Goal: Information Seeking & Learning: Learn about a topic

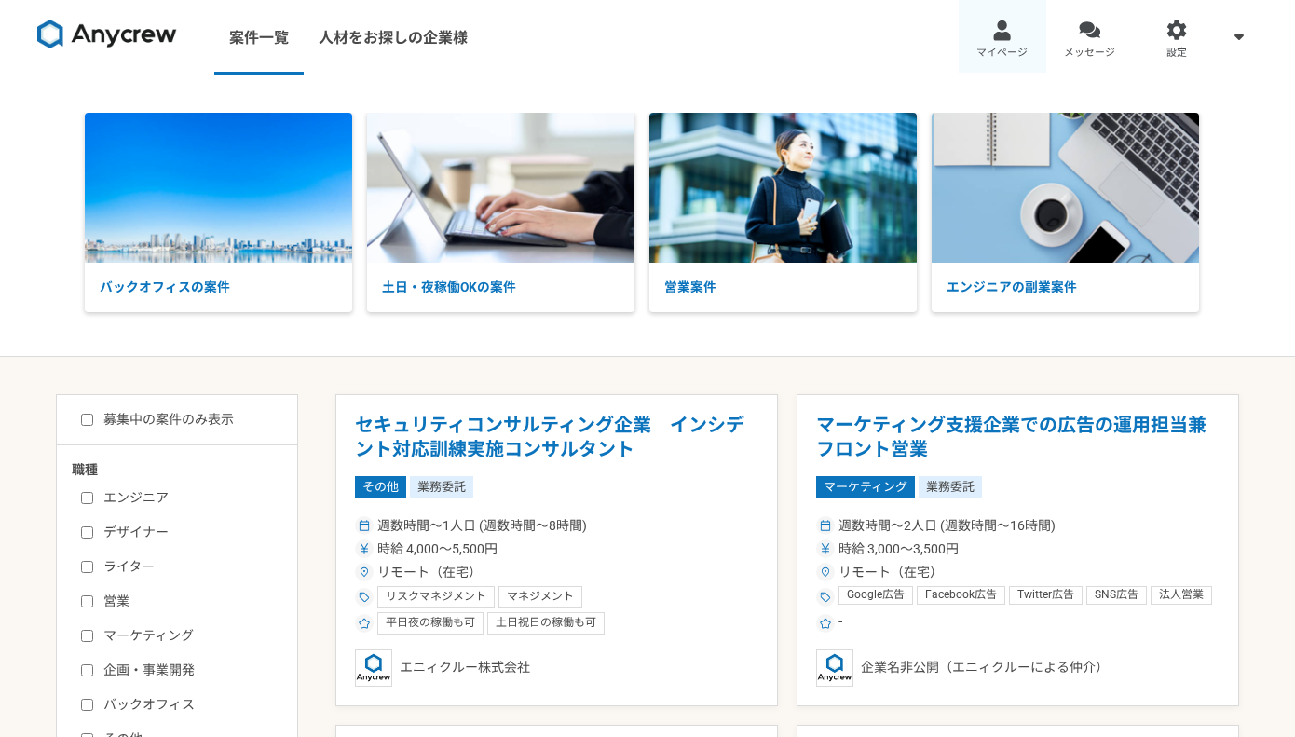
click at [1012, 32] on link "マイページ" at bounding box center [1003, 37] width 88 height 75
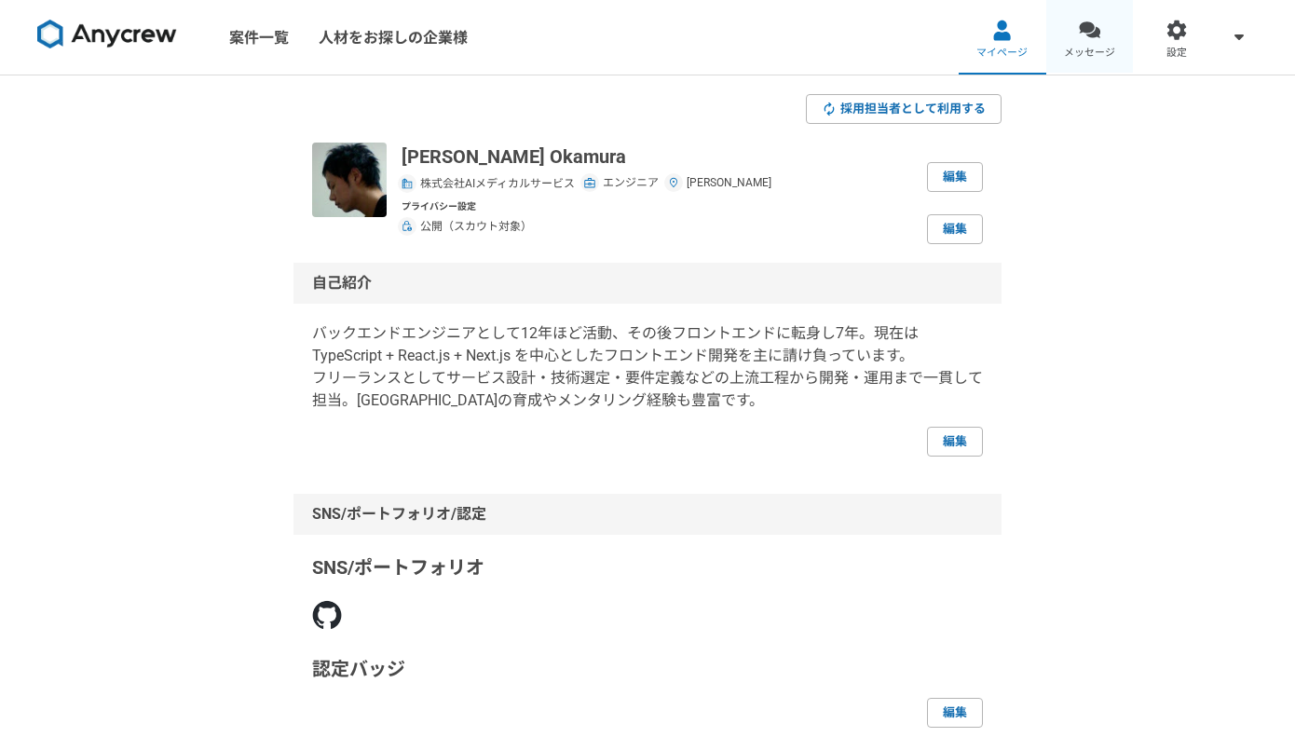
click at [1075, 38] on link "メッセージ" at bounding box center [1091, 37] width 88 height 75
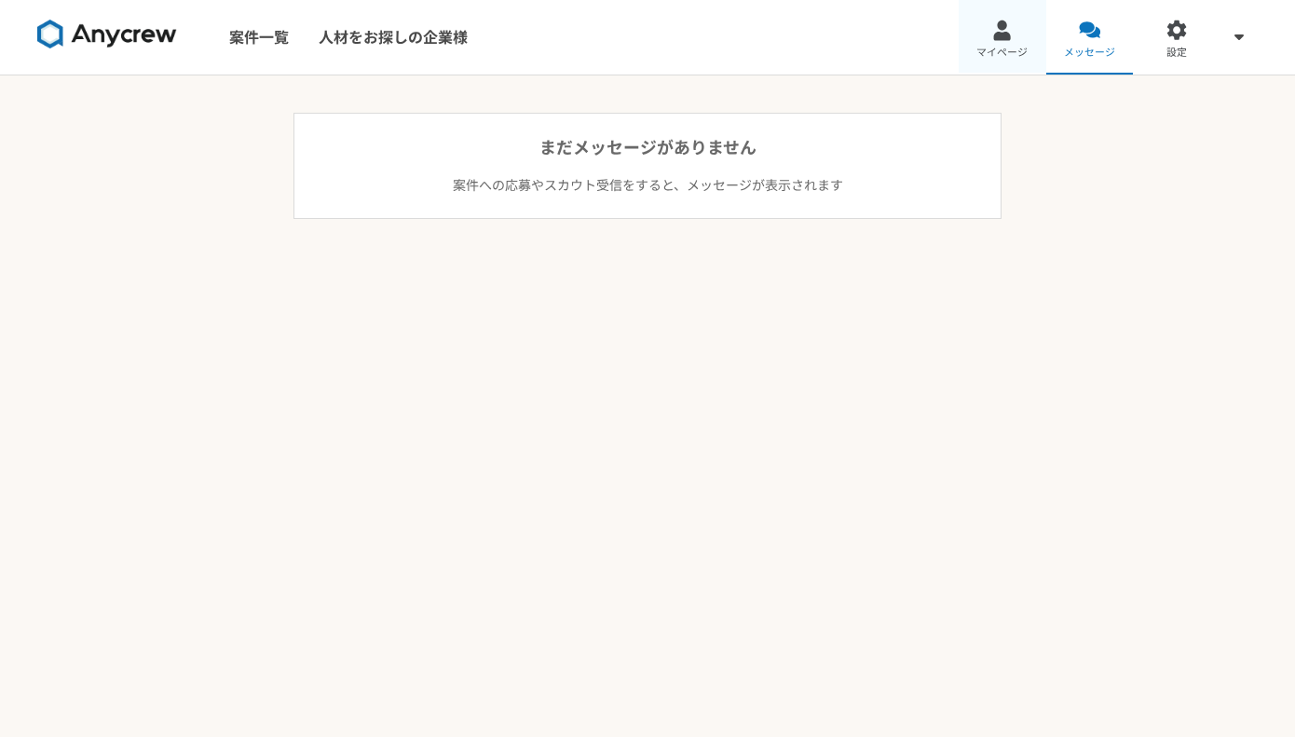
click at [999, 34] on div at bounding box center [1002, 30] width 21 height 21
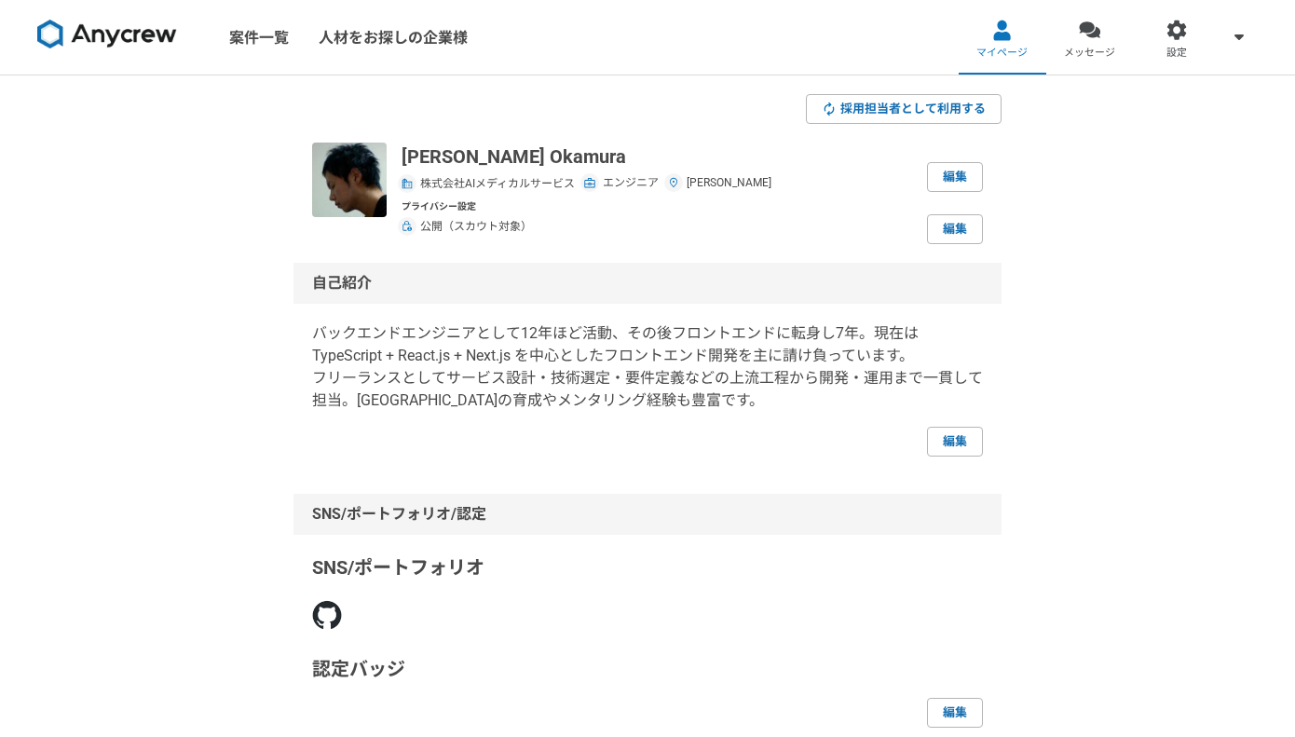
click at [117, 38] on img at bounding box center [107, 35] width 140 height 30
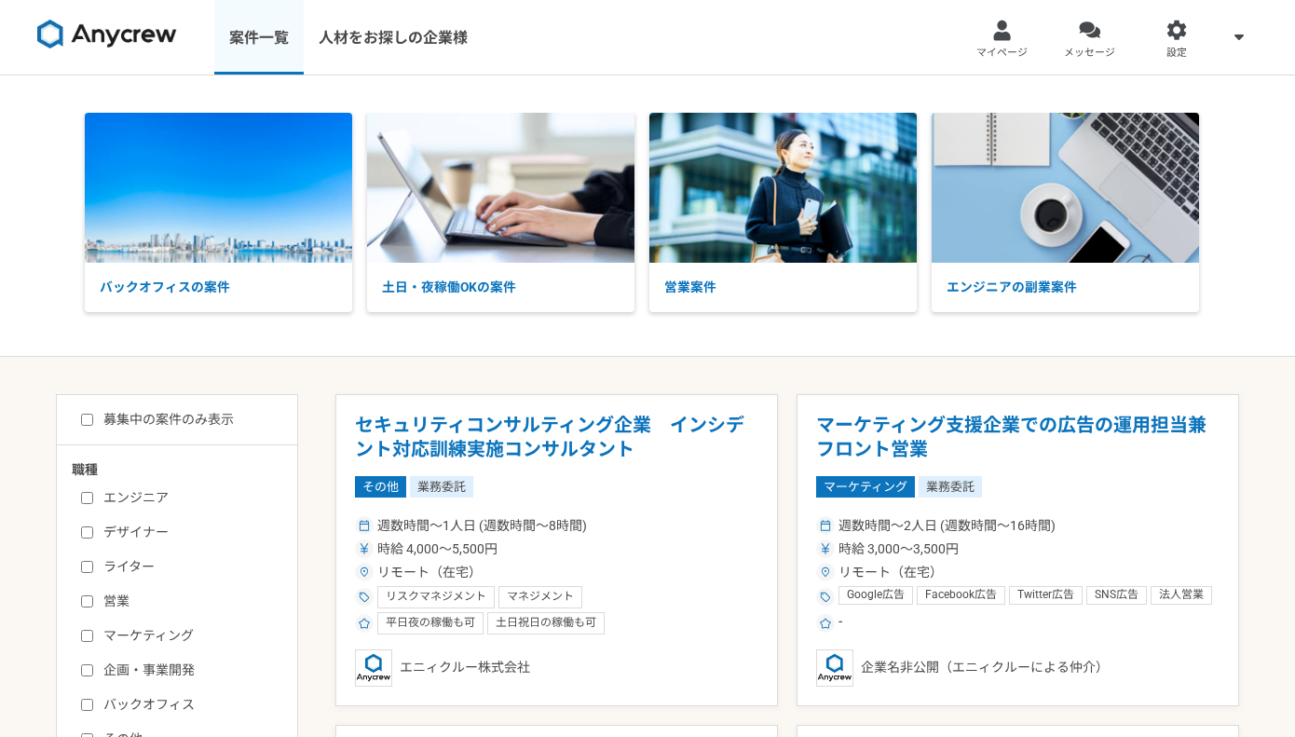
click at [240, 38] on link "案件一覧" at bounding box center [258, 37] width 89 height 75
click at [85, 422] on input "募集中の案件のみ表示" at bounding box center [87, 420] width 12 height 12
checkbox input "true"
click at [85, 486] on div "エンジニア デザイナー ライター 営業 マーケティング 企画・事業開発 バックオフィス その他" at bounding box center [184, 616] width 224 height 267
click at [86, 499] on input "エンジニア" at bounding box center [87, 498] width 12 height 12
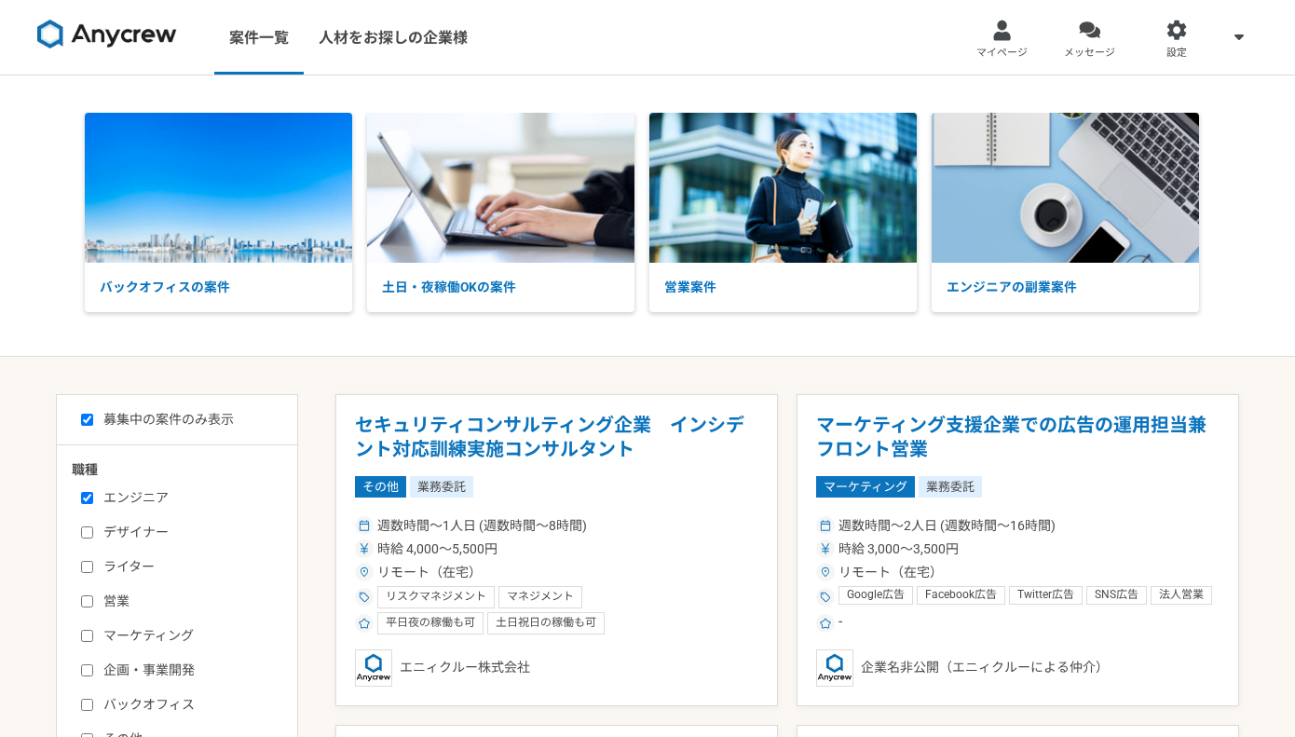
checkbox input "true"
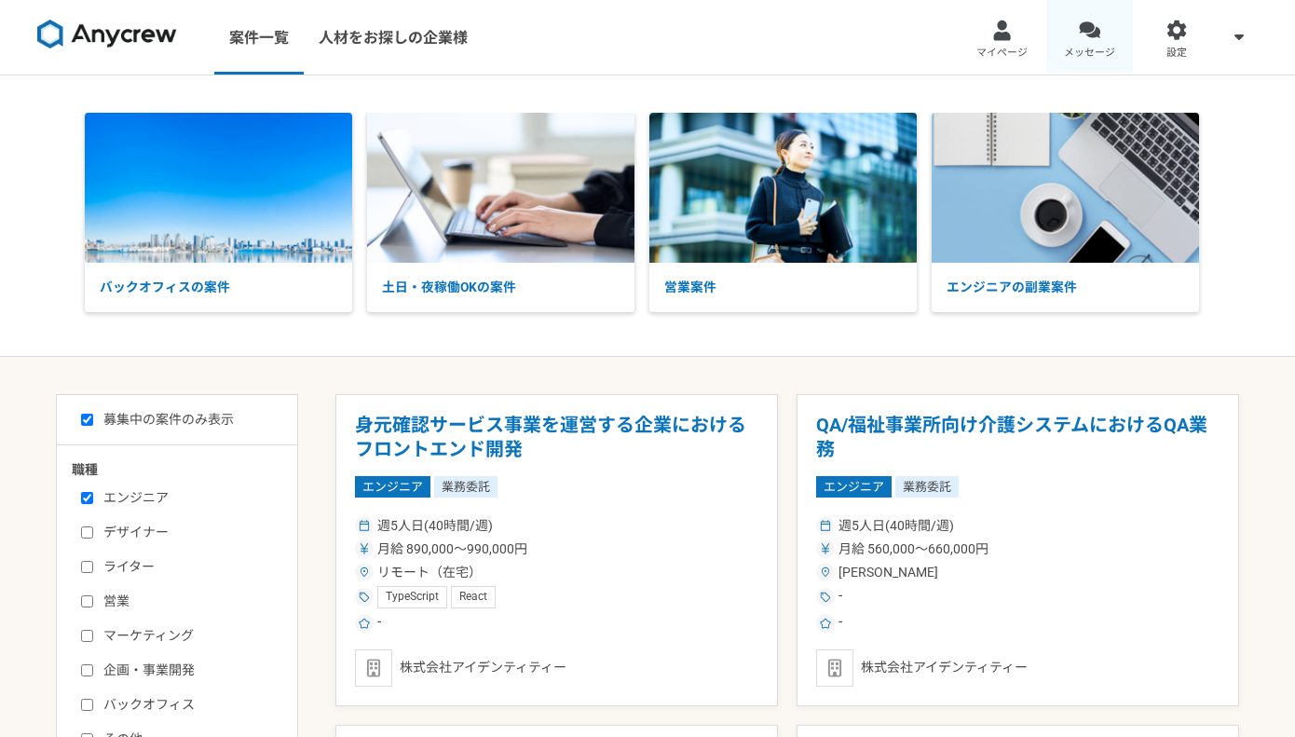
click at [1088, 15] on link "メッセージ" at bounding box center [1091, 37] width 88 height 75
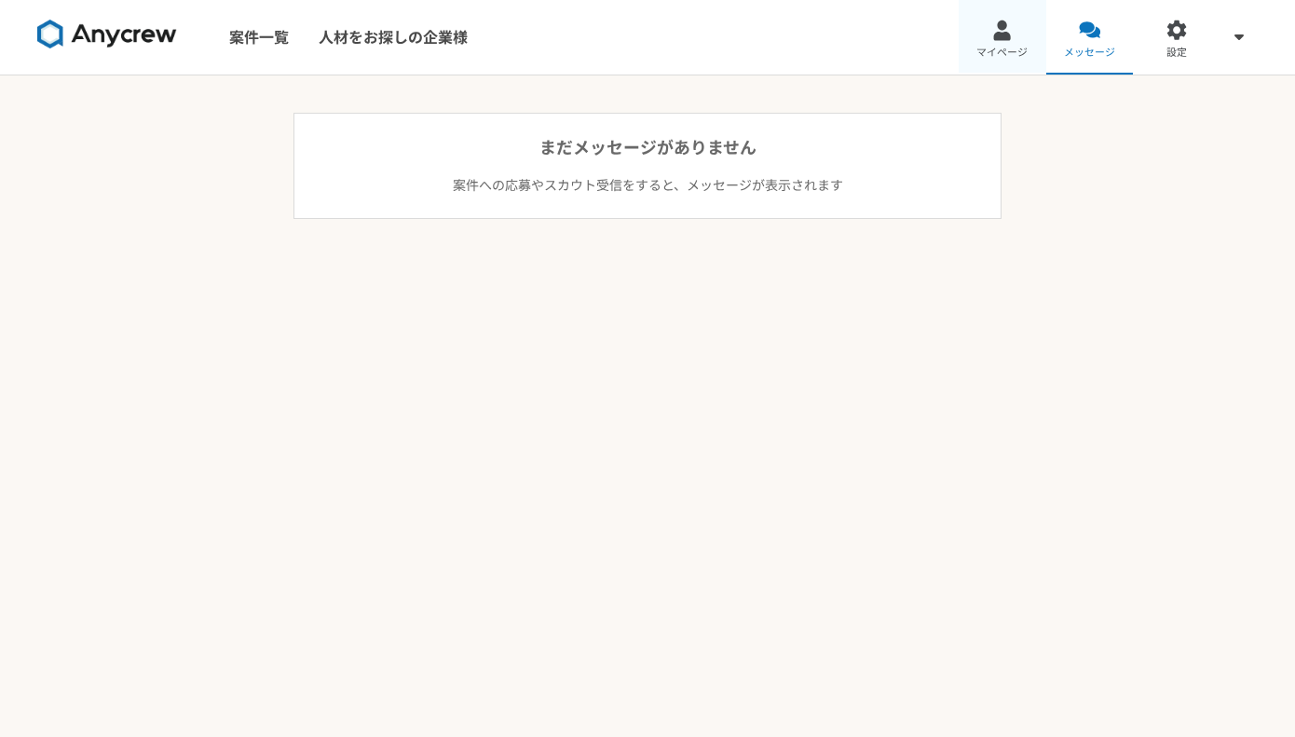
click at [988, 49] on span "マイページ" at bounding box center [1002, 53] width 51 height 15
click at [245, 55] on link "案件一覧" at bounding box center [258, 37] width 89 height 75
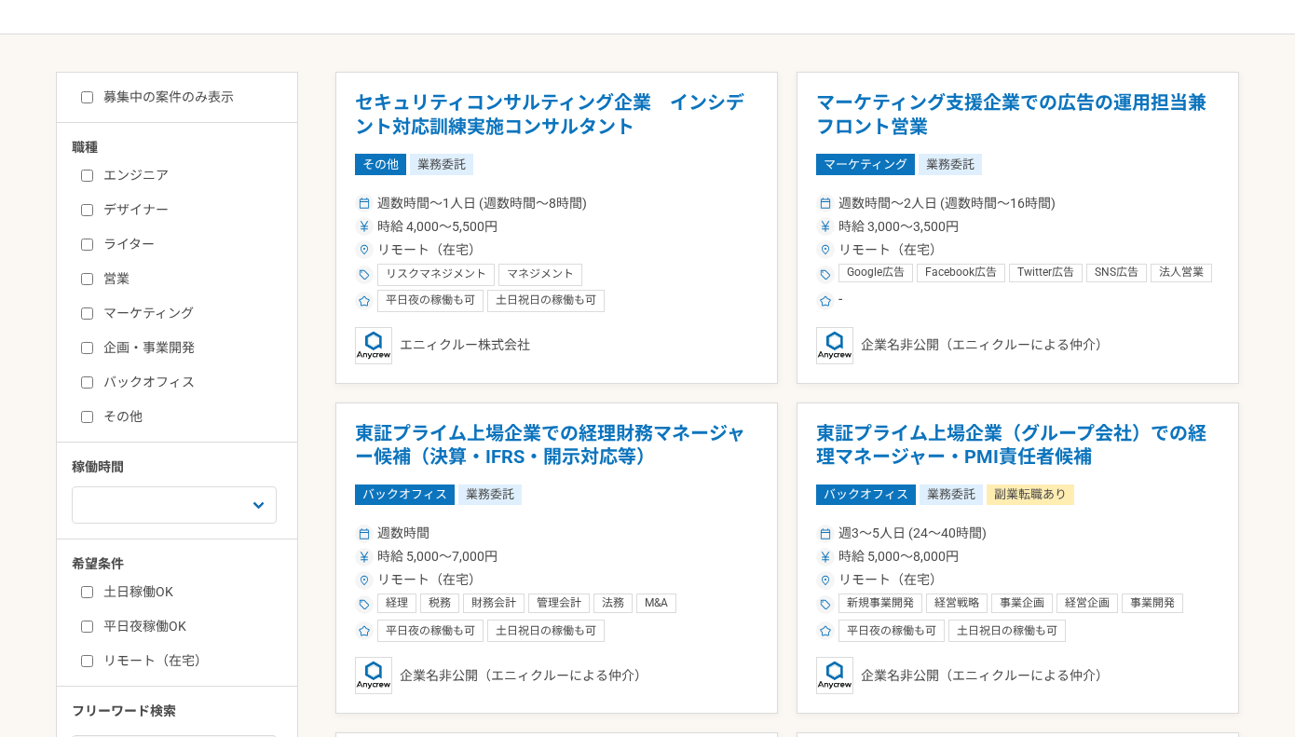
scroll to position [187, 0]
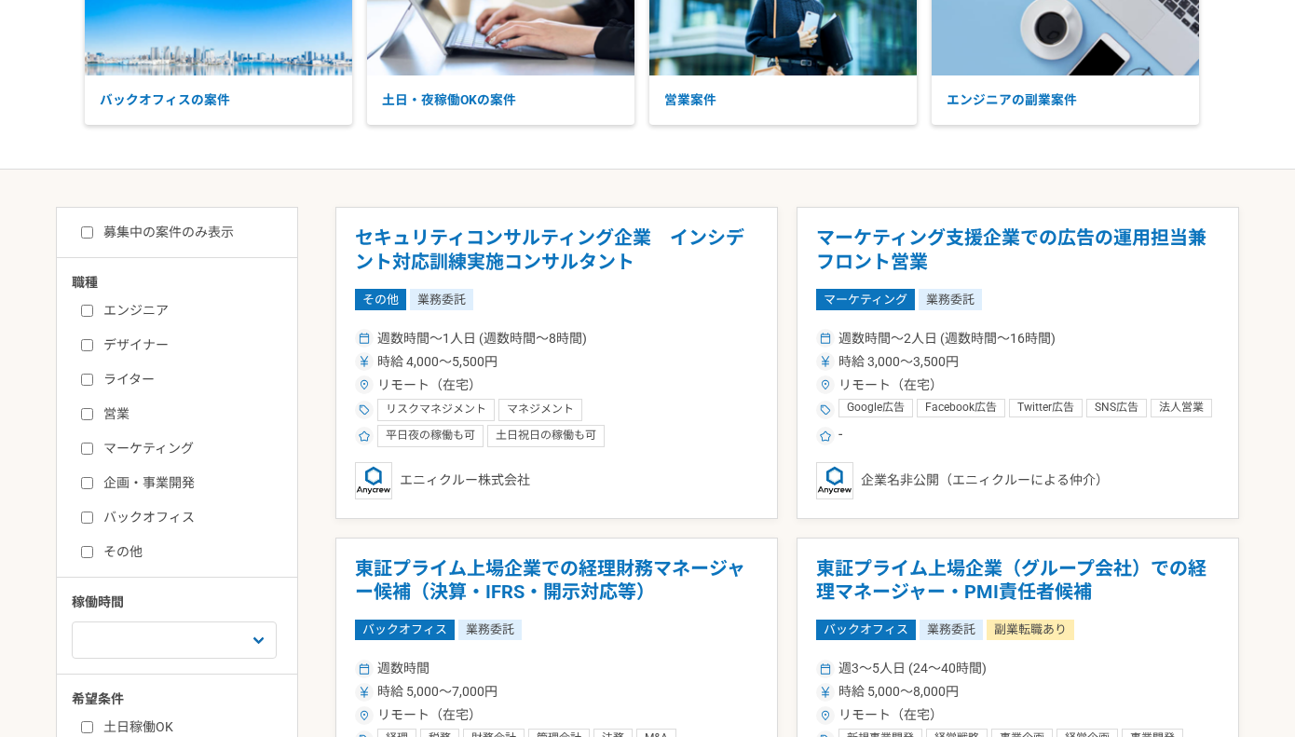
click at [87, 231] on input "募集中の案件のみ表示" at bounding box center [87, 232] width 12 height 12
checkbox input "true"
click at [89, 316] on input "エンジニア" at bounding box center [87, 311] width 12 height 12
checkbox input "true"
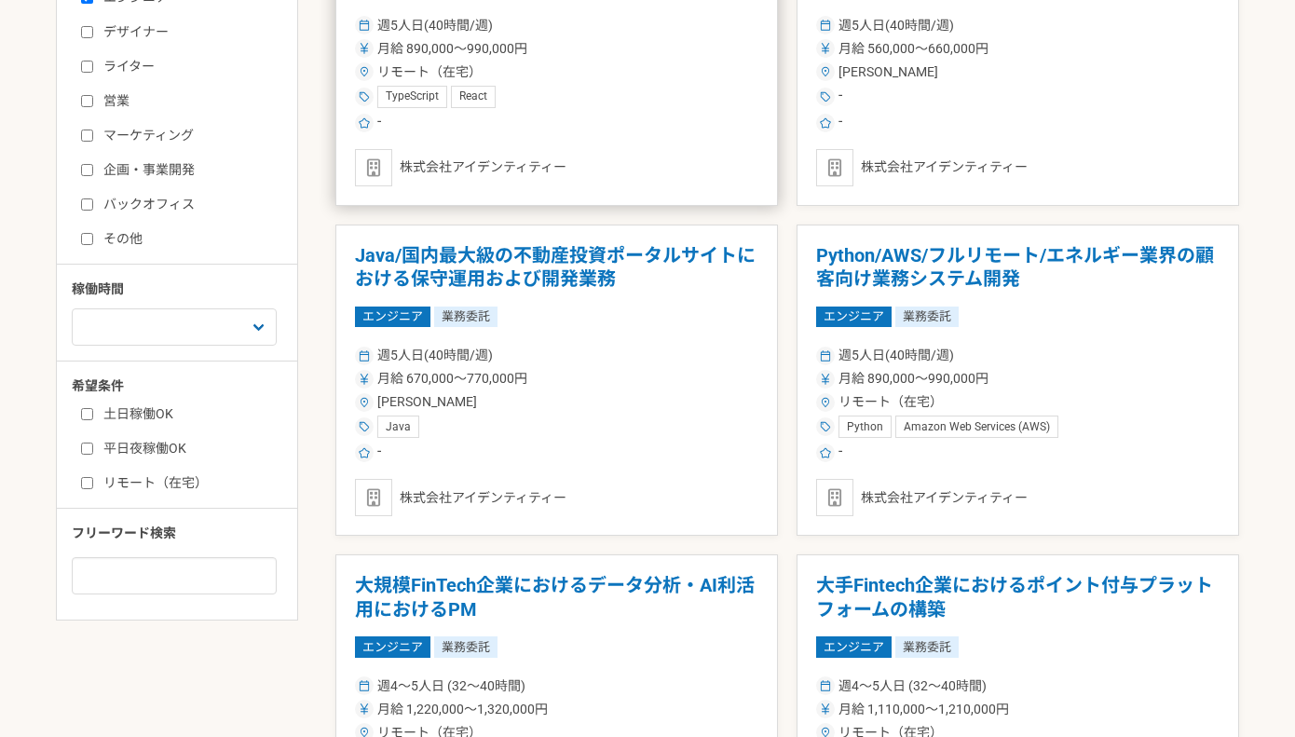
scroll to position [623, 0]
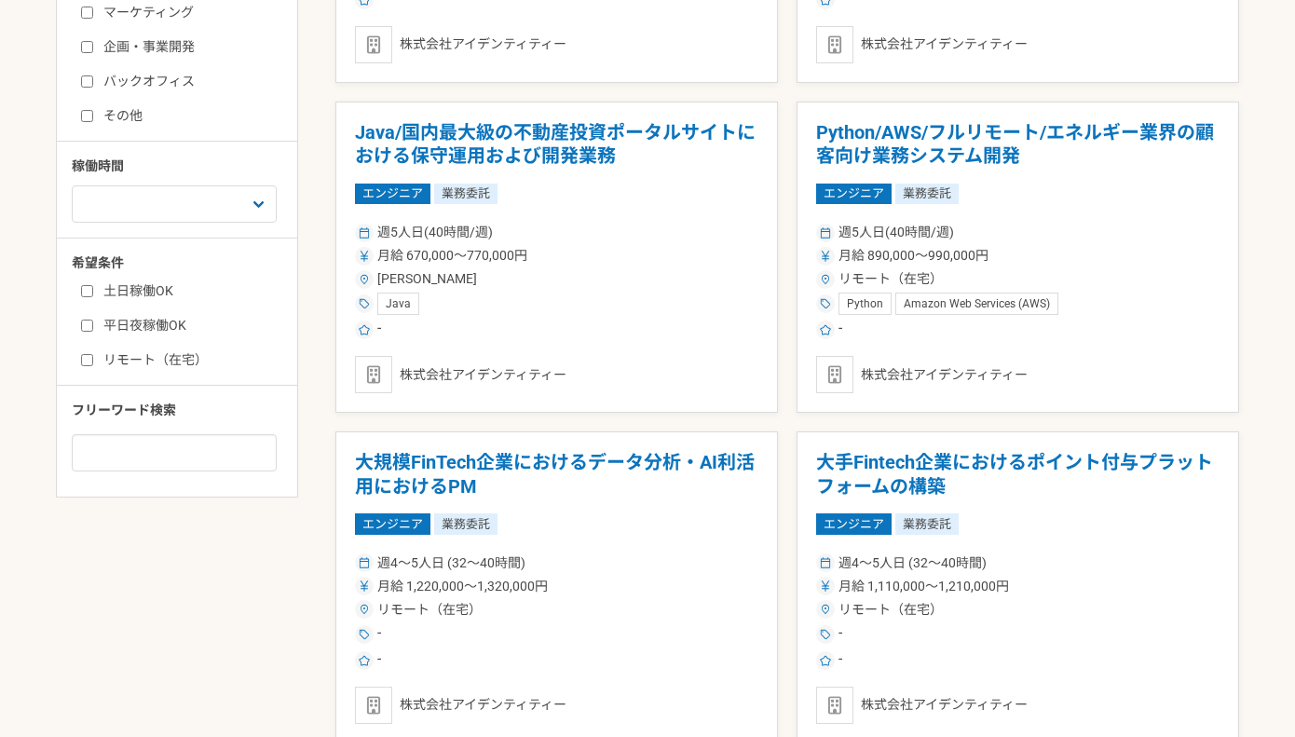
click at [129, 281] on label "土日稼働OK" at bounding box center [188, 291] width 214 height 20
click at [93, 285] on input "土日稼働OK" at bounding box center [87, 291] width 12 height 12
checkbox input "true"
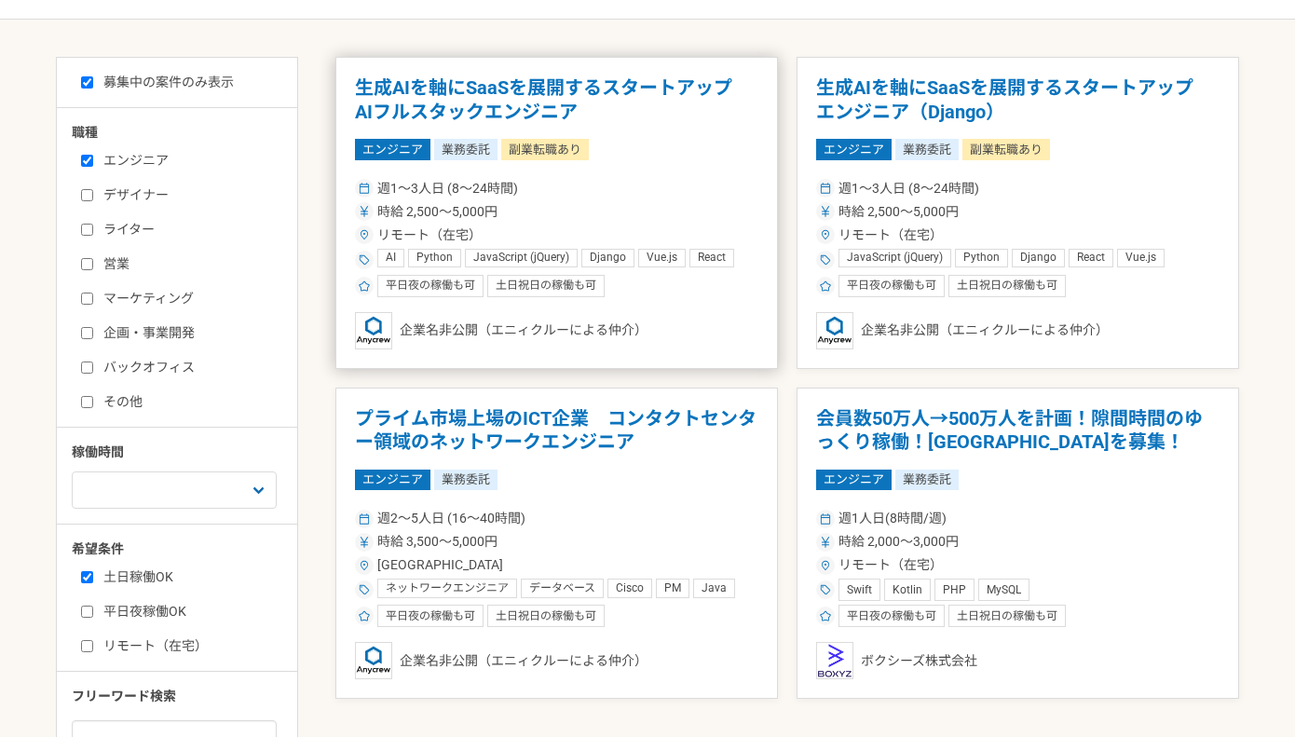
scroll to position [314, 0]
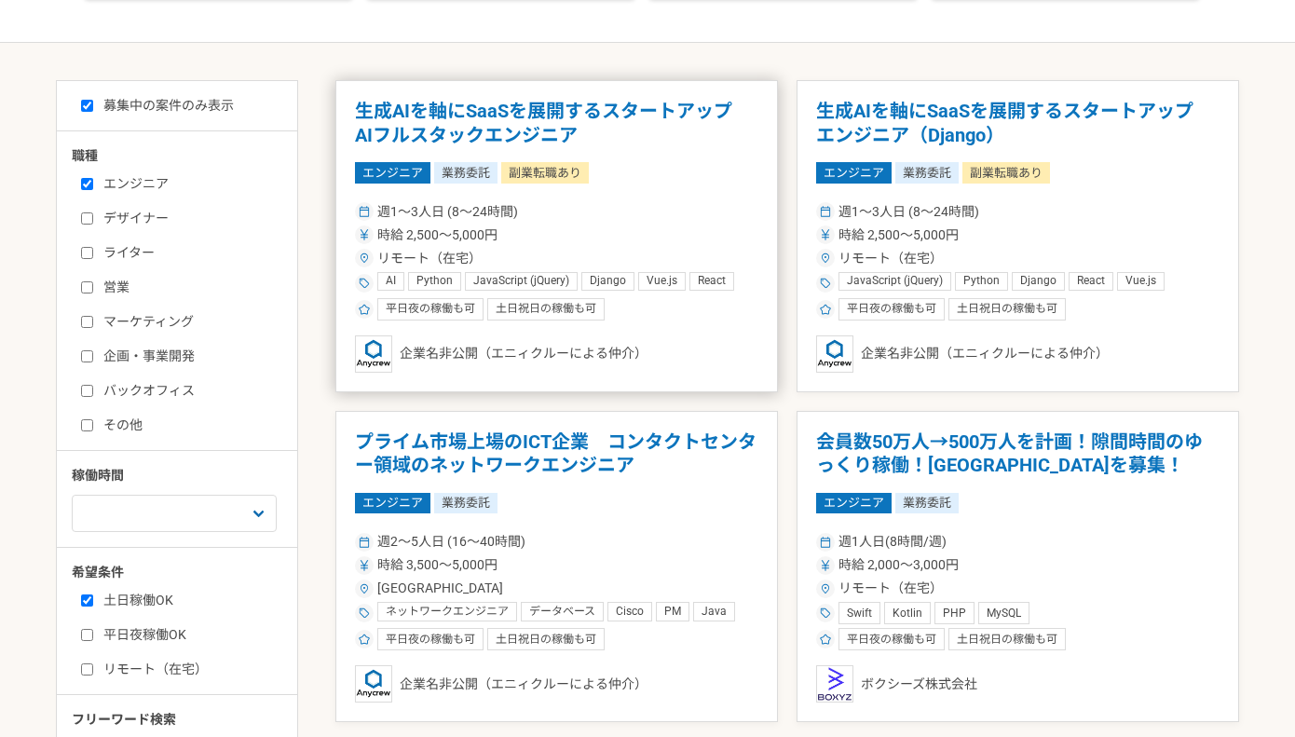
click at [642, 187] on article "生成AIを軸にSaaSを展開するスタートアップ　AIフルスタックエンジニア エンジニア 業務委託 副業転職あり 週1〜3人日 (8〜24時間) 時給 2,50…" at bounding box center [556, 236] width 443 height 312
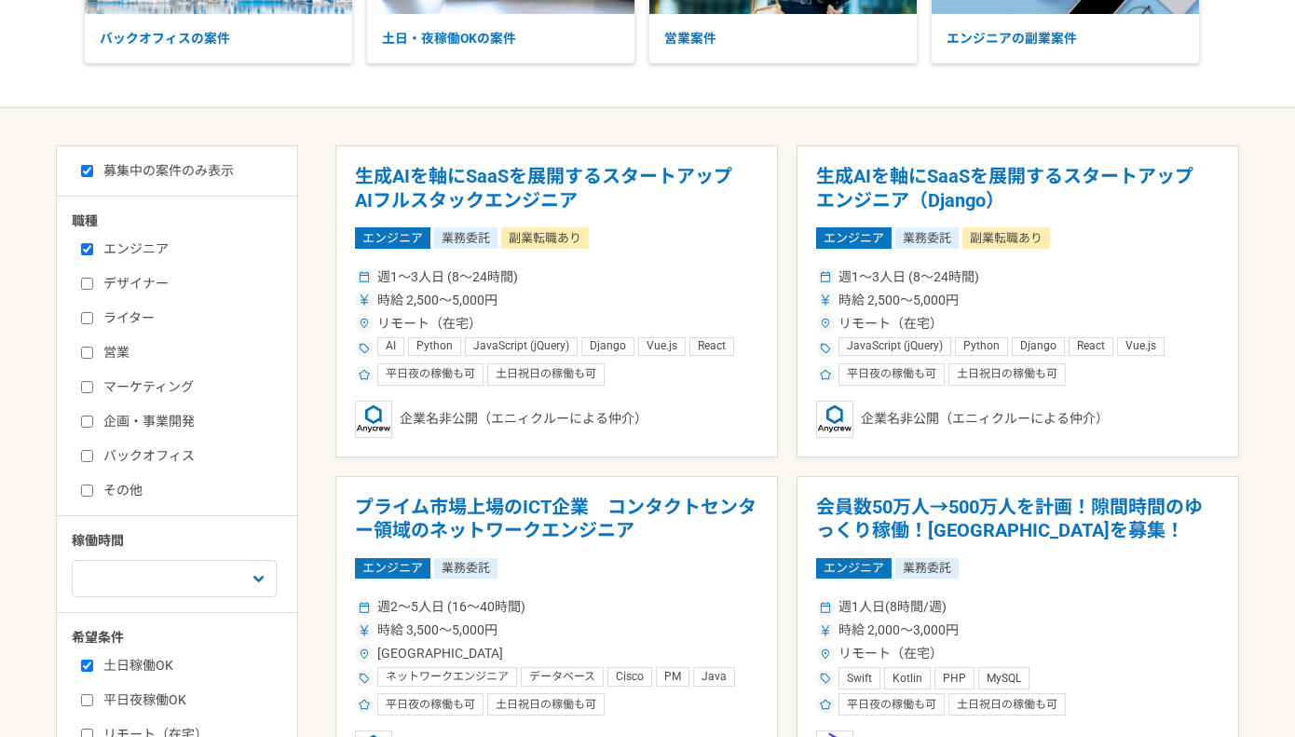
scroll to position [341, 0]
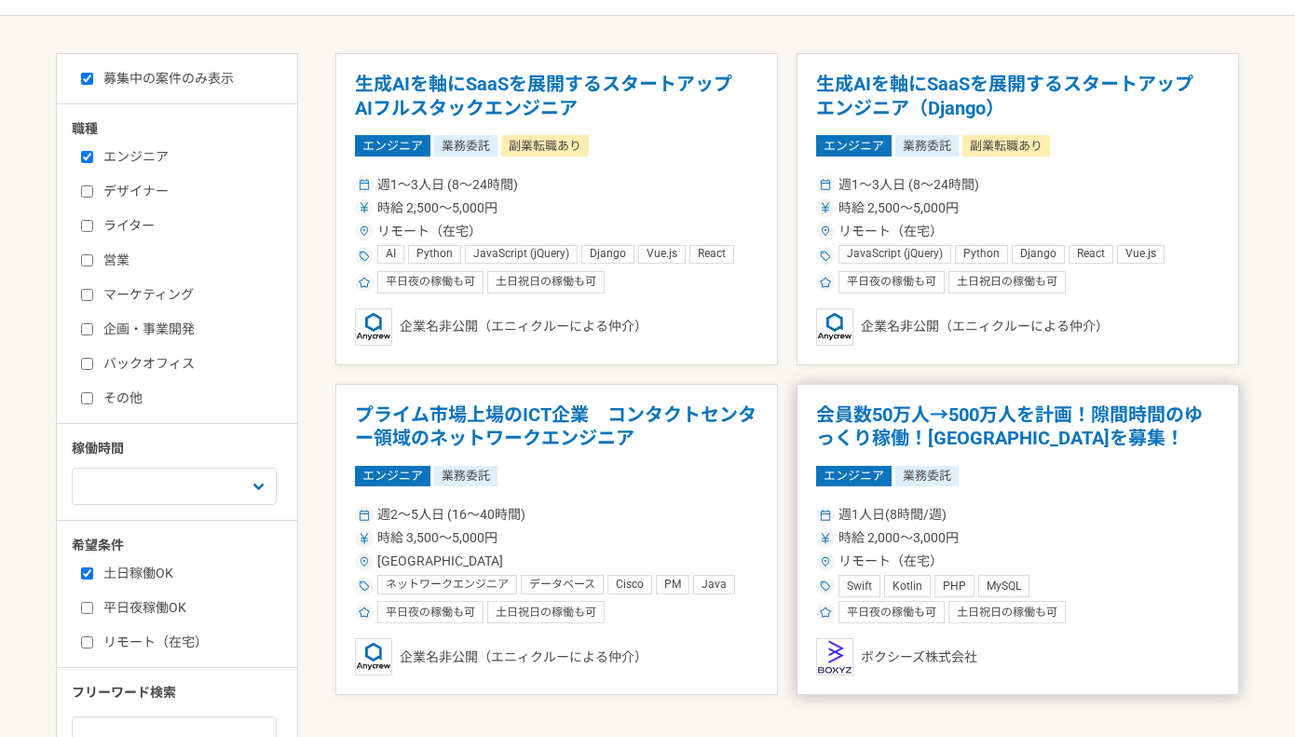
click at [1031, 506] on div "週1人日(8時間/週)" at bounding box center [1018, 515] width 404 height 20
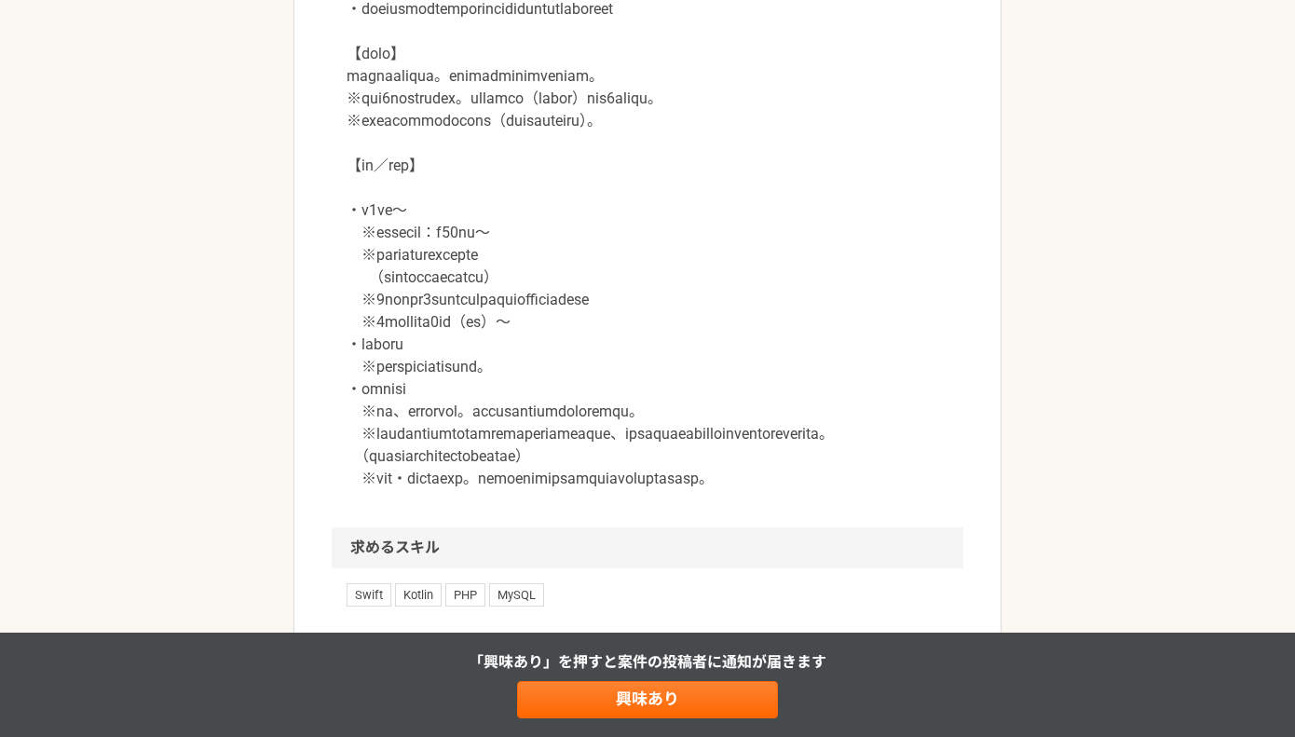
scroll to position [1852, 0]
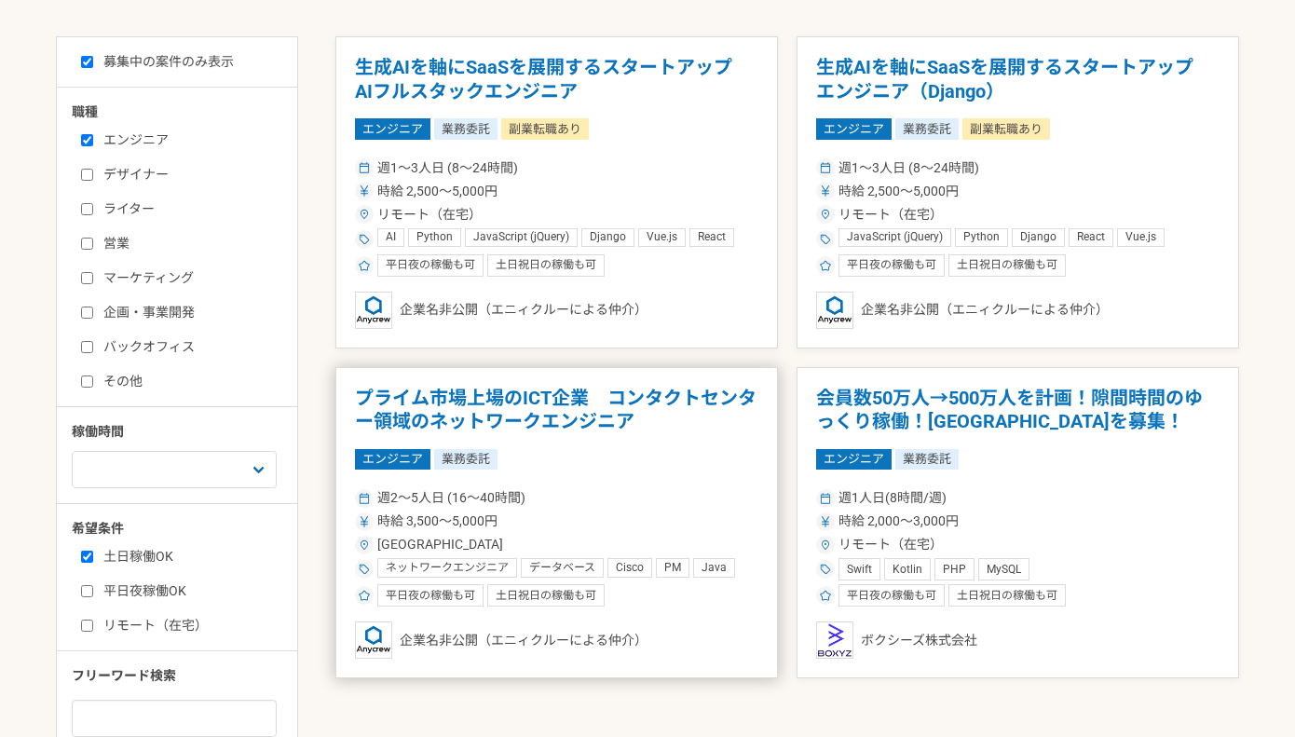
scroll to position [252, 0]
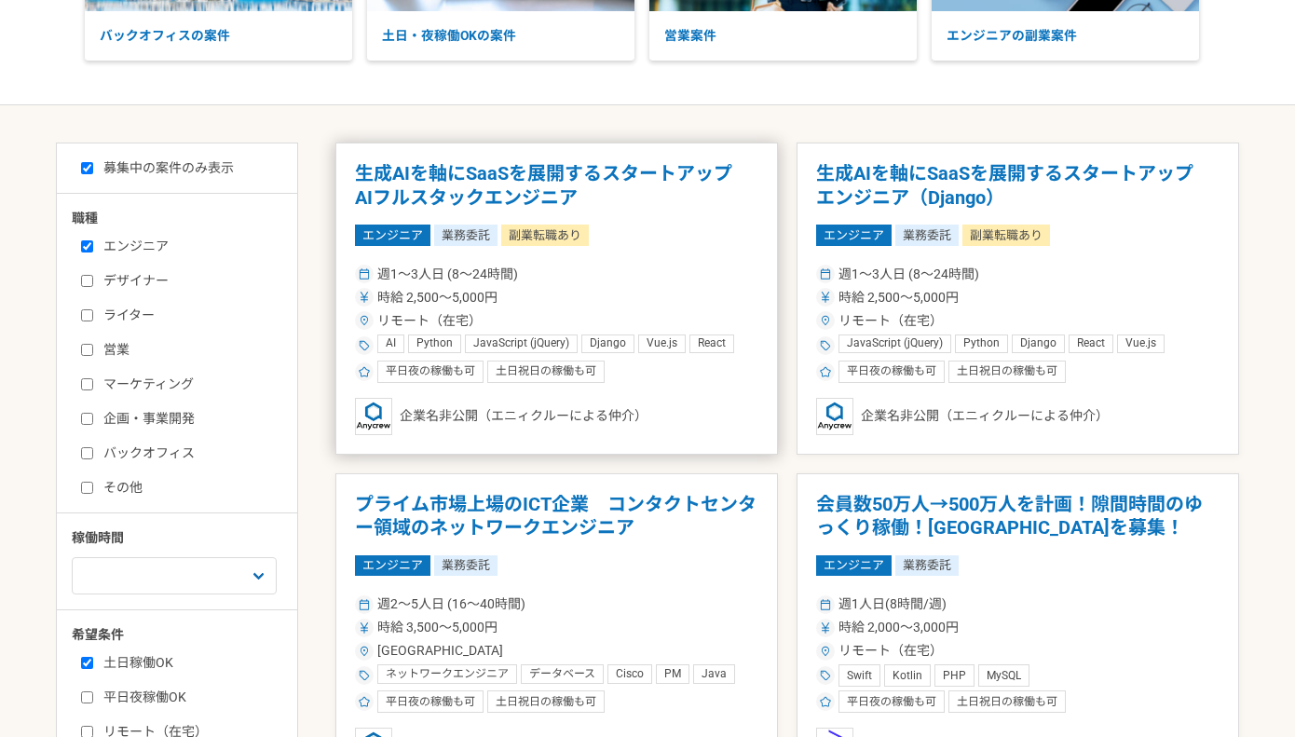
click at [647, 280] on div "週1〜3人日 (8〜24時間)" at bounding box center [557, 275] width 404 height 20
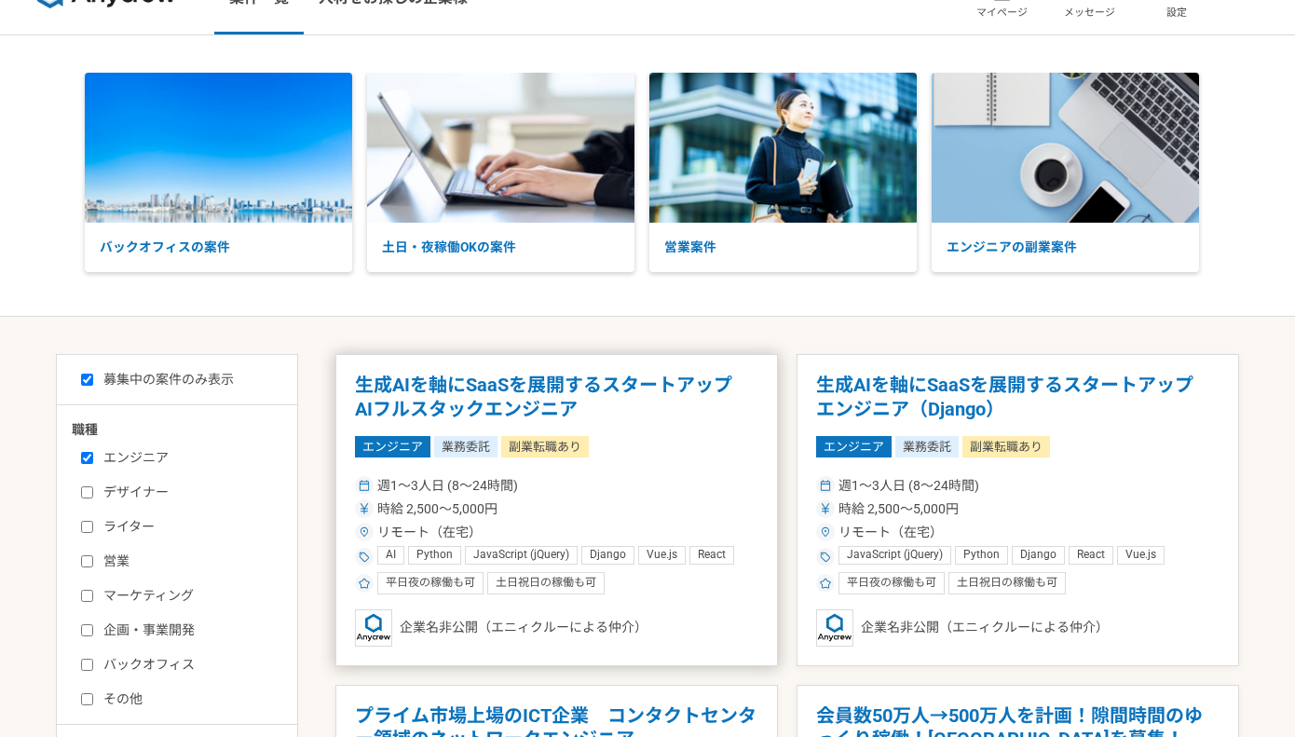
scroll to position [44, 0]
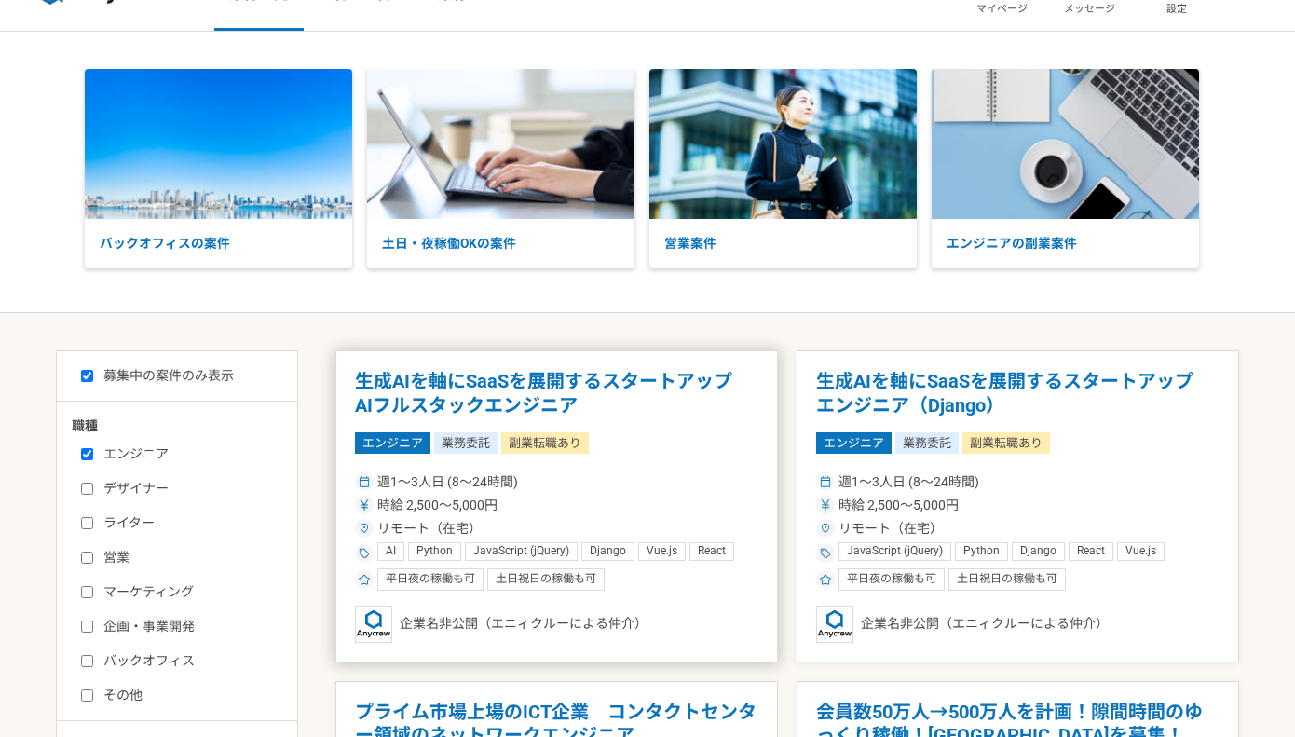
click at [704, 469] on div "週1〜3人日 (8〜24時間) 時給 2,500〜5,000円 リモート（在宅） AI Python JavaScript (jQuery) Django V…" at bounding box center [557, 530] width 404 height 122
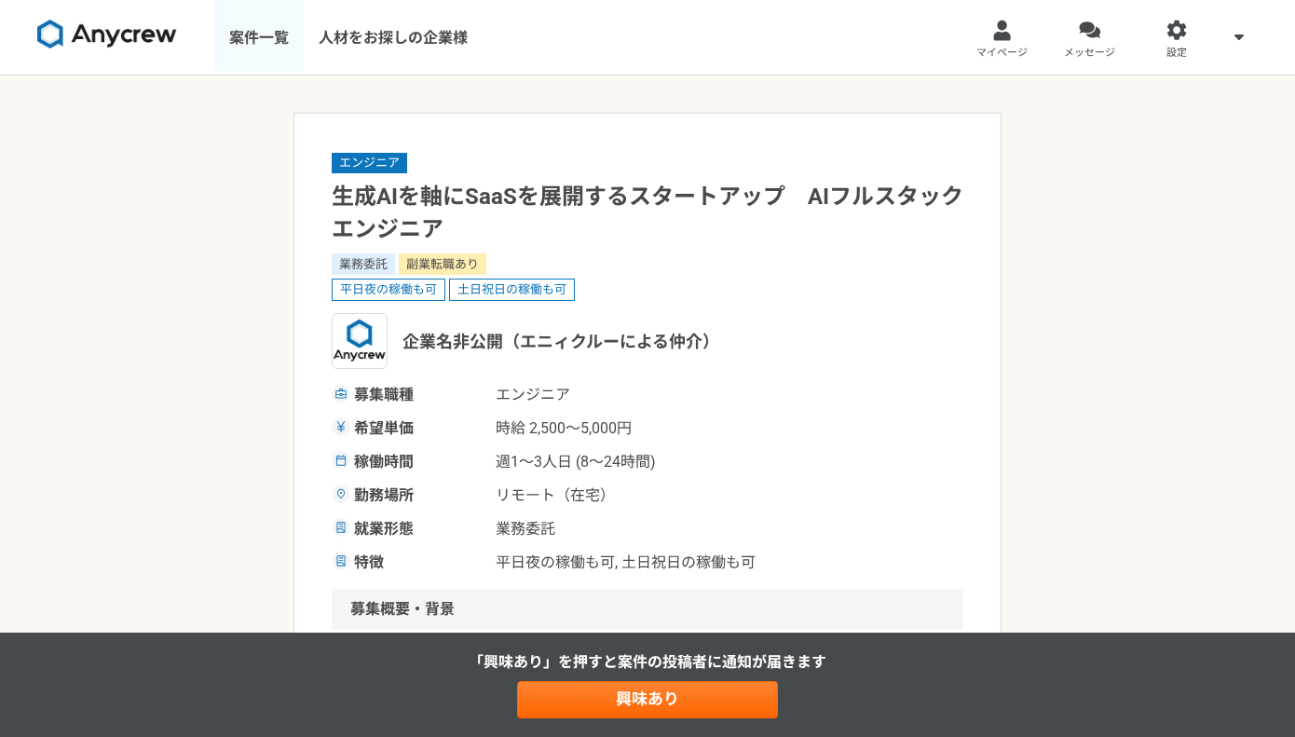
click at [265, 38] on link "案件一覧" at bounding box center [258, 37] width 89 height 75
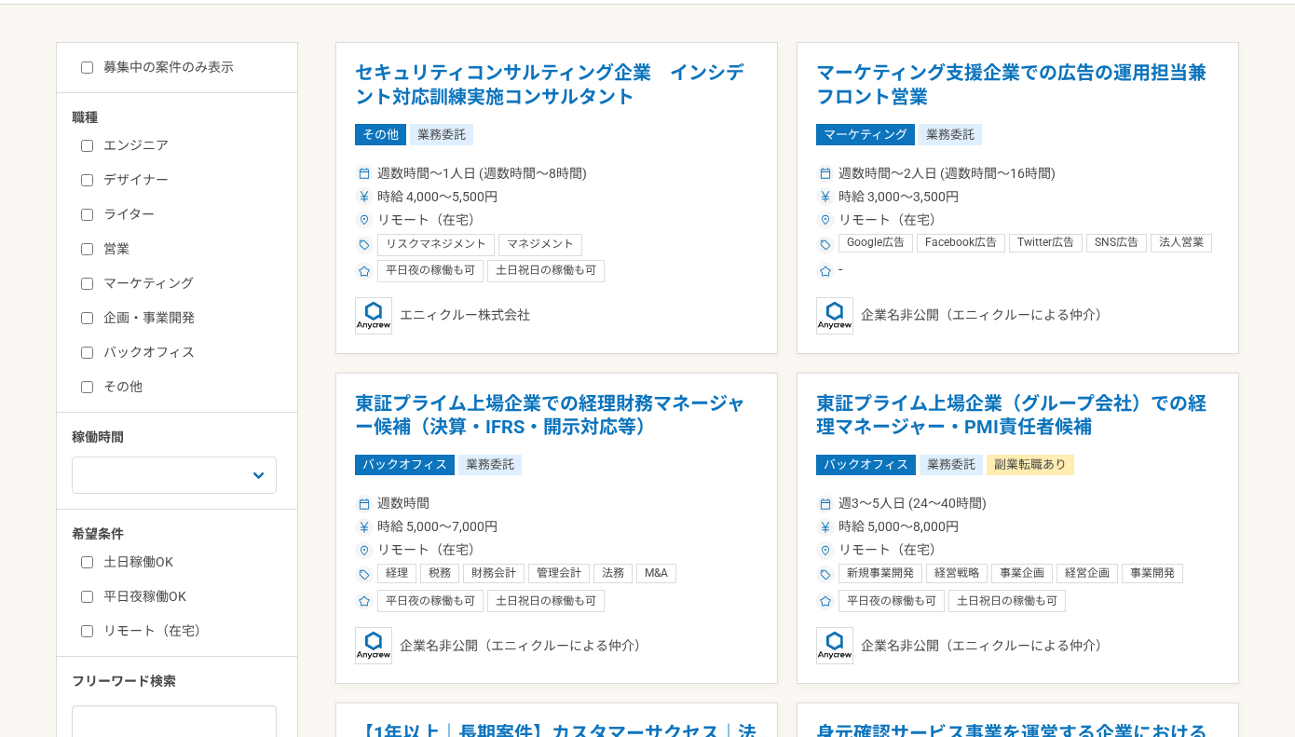
scroll to position [101, 0]
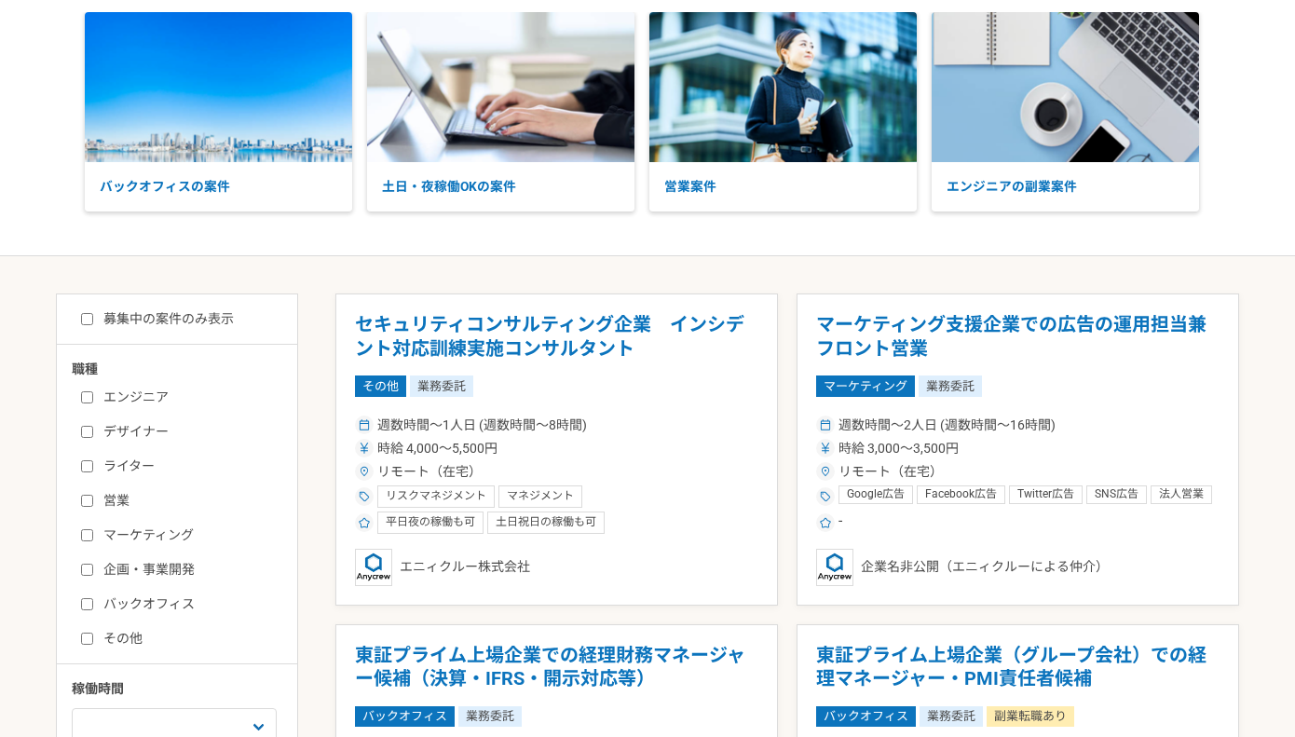
click at [86, 396] on input "エンジニア" at bounding box center [87, 397] width 12 height 12
checkbox input "true"
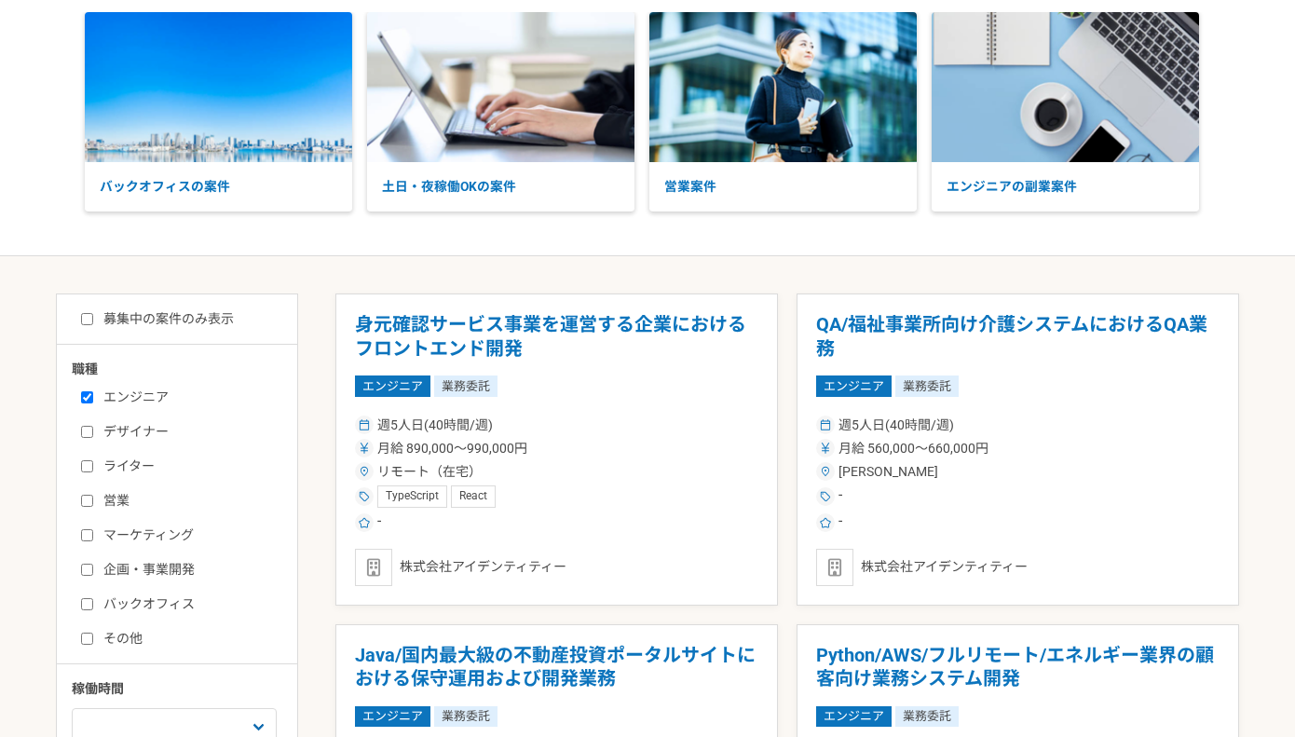
click at [84, 316] on input "募集中の案件のみ表示" at bounding box center [87, 319] width 12 height 12
checkbox input "true"
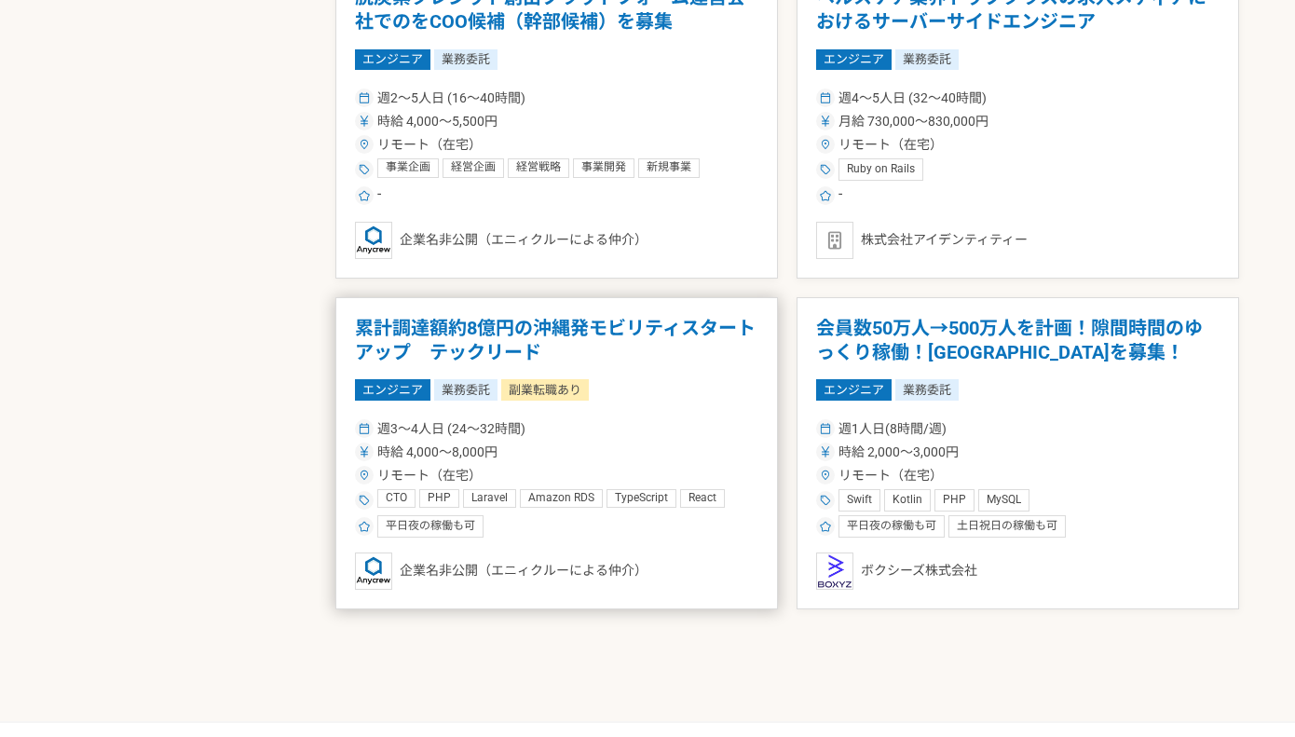
scroll to position [2773, 0]
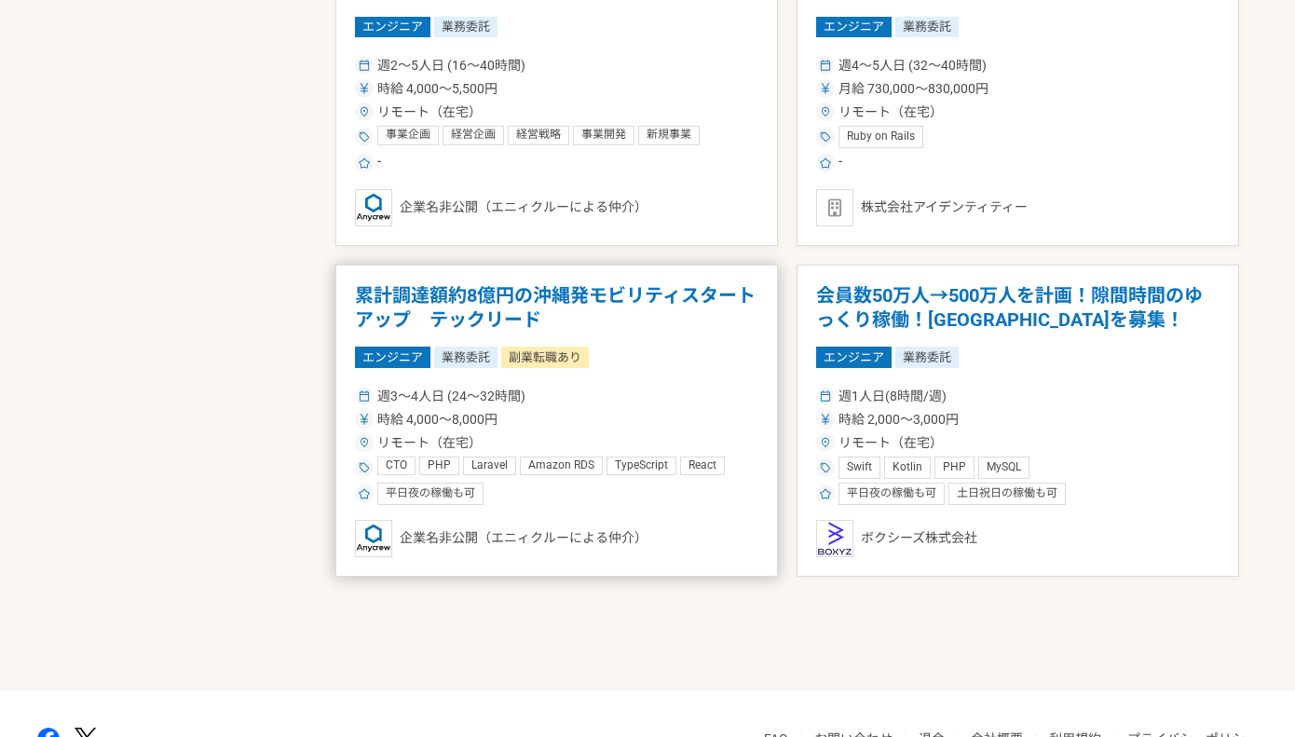
click at [631, 396] on div "週3〜4人日 (24〜32時間)" at bounding box center [557, 397] width 404 height 20
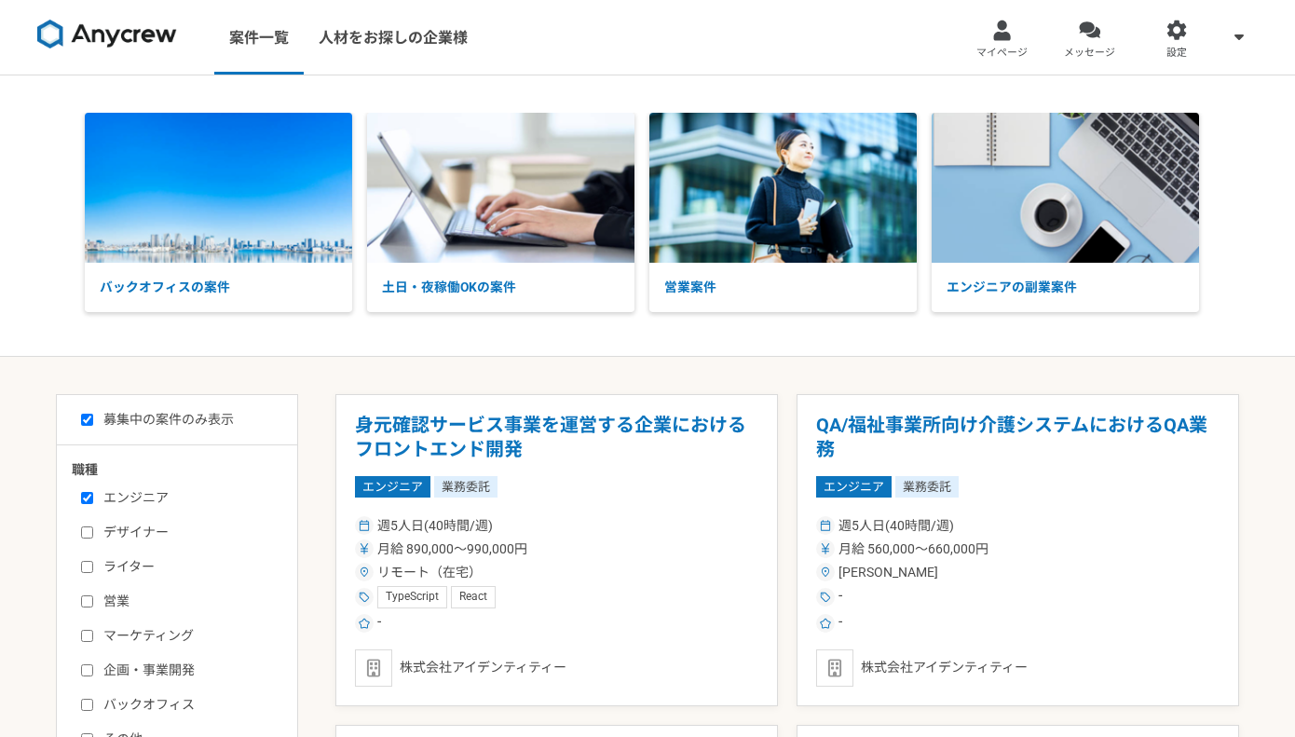
scroll to position [101, 0]
